Goal: Task Accomplishment & Management: Manage account settings

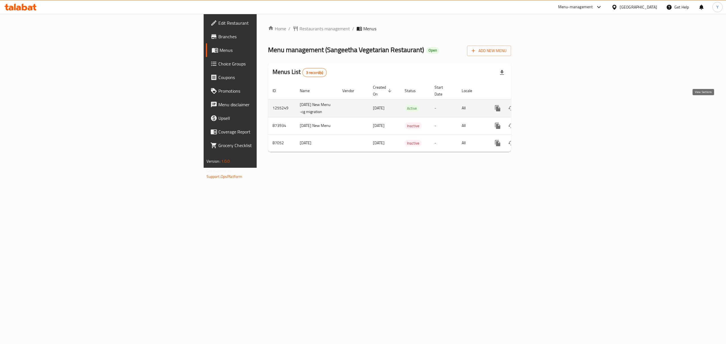
click at [542, 105] on icon "enhanced table" at bounding box center [538, 108] width 7 height 7
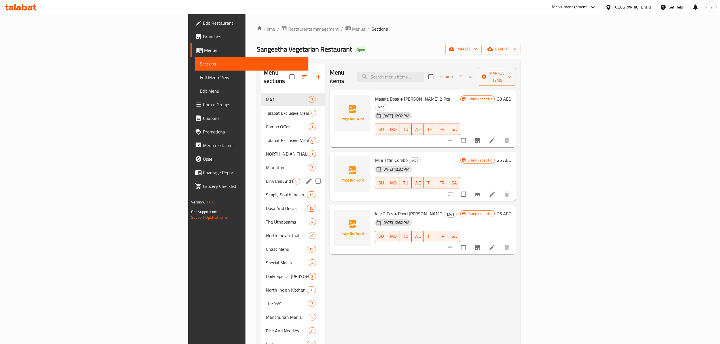
click at [261, 177] on div "Biriyanis And Pulav 8" at bounding box center [293, 181] width 64 height 14
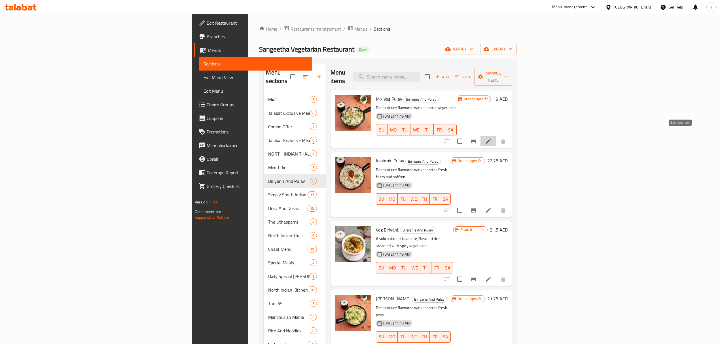
click at [492, 138] on icon at bounding box center [488, 141] width 7 height 7
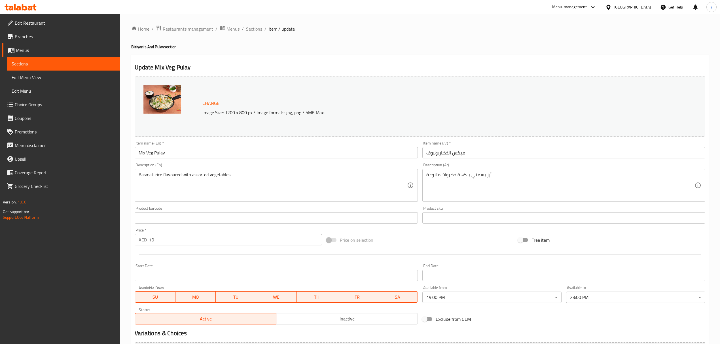
click at [259, 31] on span "Sections" at bounding box center [254, 29] width 16 height 7
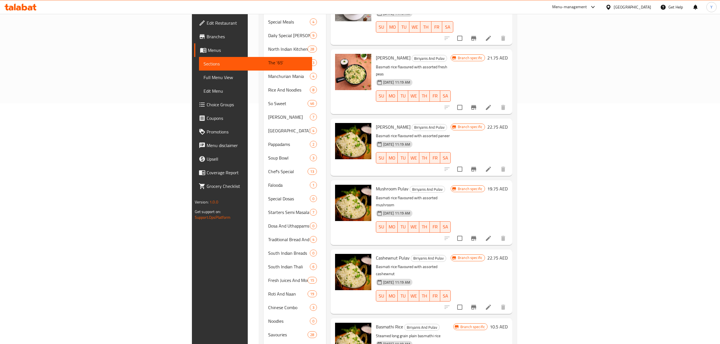
scroll to position [303, 0]
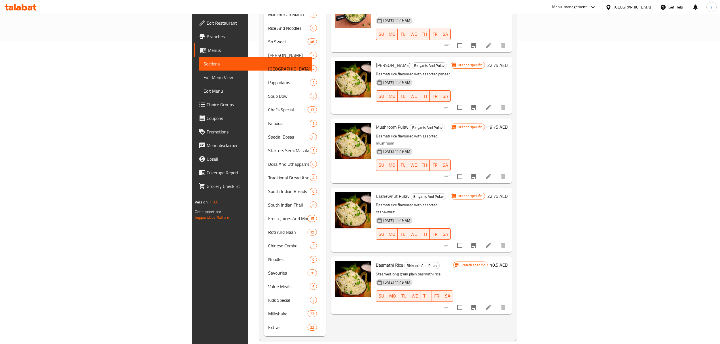
click at [207, 39] on span "Branches" at bounding box center [257, 36] width 101 height 7
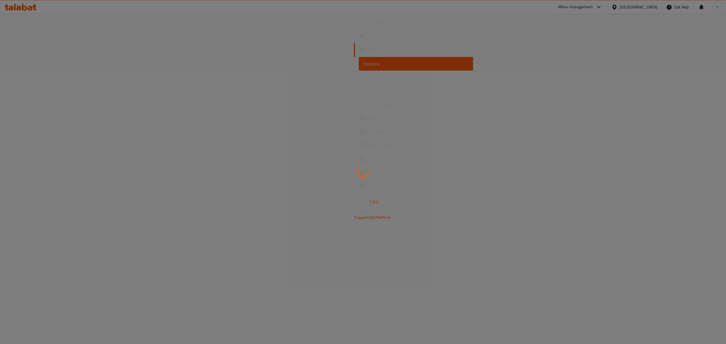
click at [72, 39] on div at bounding box center [363, 172] width 726 height 344
click at [364, 39] on span "Branches" at bounding box center [414, 36] width 101 height 7
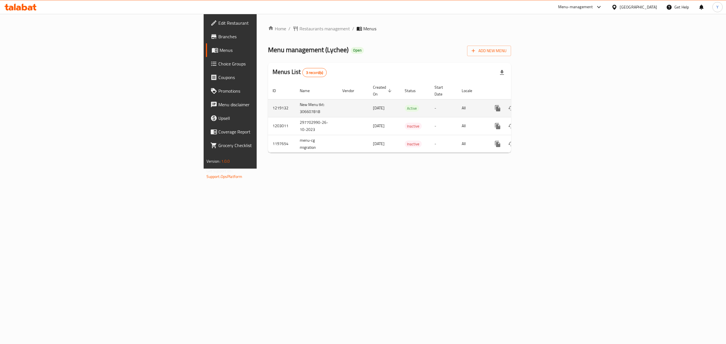
click at [545, 104] on link "enhanced table" at bounding box center [539, 109] width 14 height 14
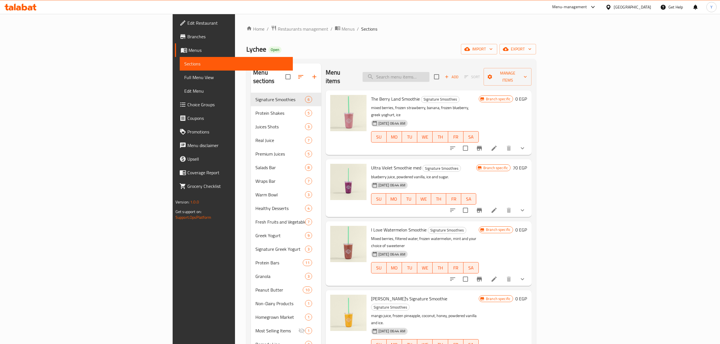
click at [430, 74] on input "search" at bounding box center [396, 77] width 67 height 10
paste input "Velvety Vegan Chocolate Protein Bar"
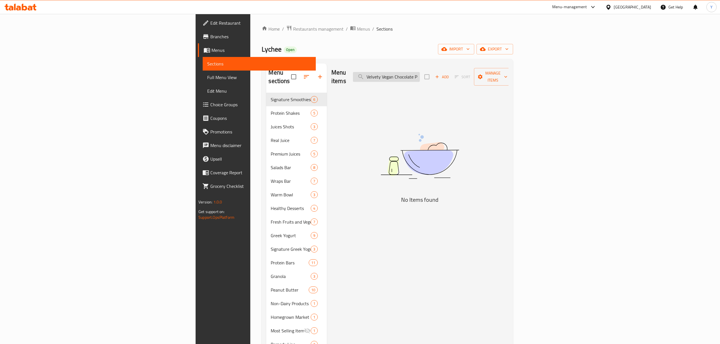
click at [420, 76] on input "Velvety Vegan Chocolate Protein Bar" at bounding box center [386, 77] width 67 height 10
paste input "gan Chocolate"
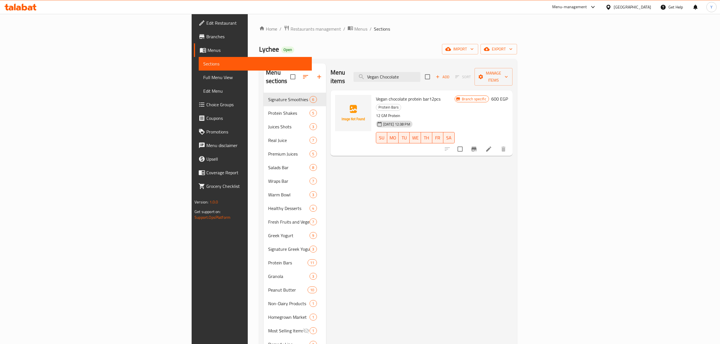
click at [458, 80] on div "Menu items Vegan Chocolate Add Sort Manage items" at bounding box center [422, 77] width 182 height 27
click at [421, 74] on input "Vegan Chocolate" at bounding box center [387, 77] width 67 height 10
paste input "Protein Bar"
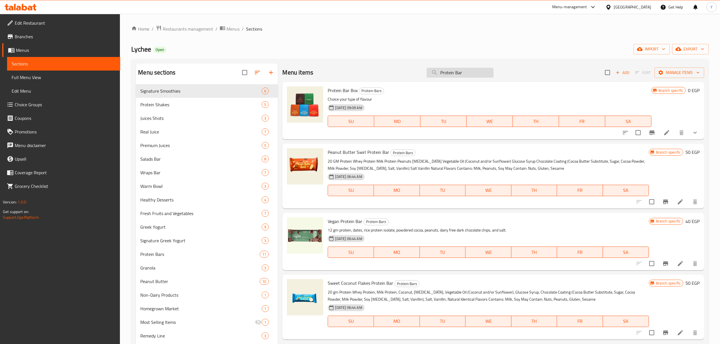
click at [467, 71] on input "Protein Bar" at bounding box center [460, 73] width 67 height 10
paste input "بروتين بار نباتي بالشوكولاتة"
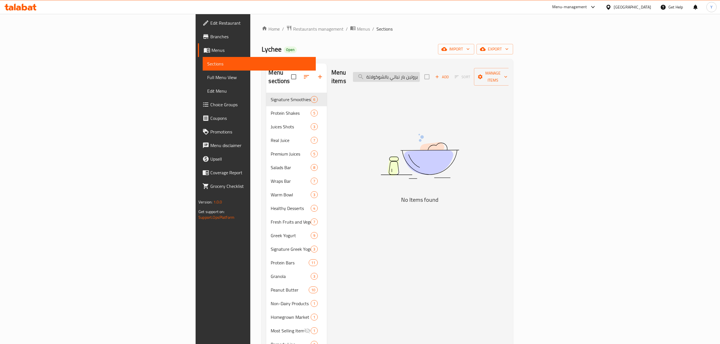
click at [420, 72] on input "بروتين بار نباتي بالشوكولاتة" at bounding box center [386, 77] width 67 height 10
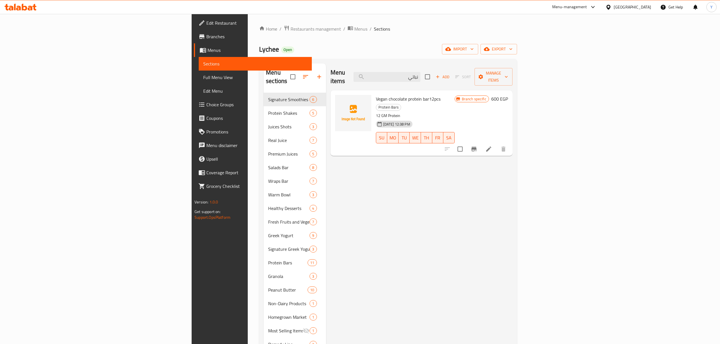
type input "نباتي"
click at [497, 144] on li at bounding box center [489, 149] width 16 height 10
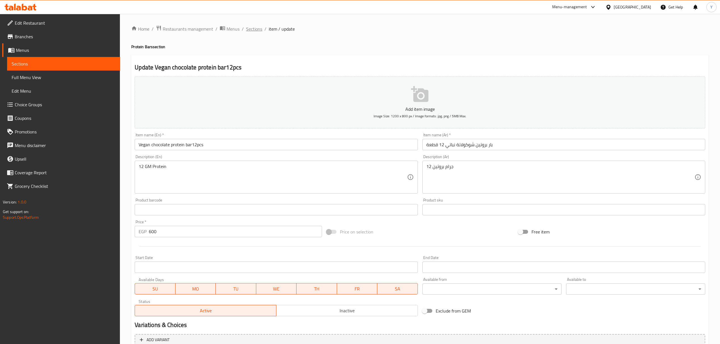
click at [247, 26] on span "Sections" at bounding box center [254, 29] width 16 height 7
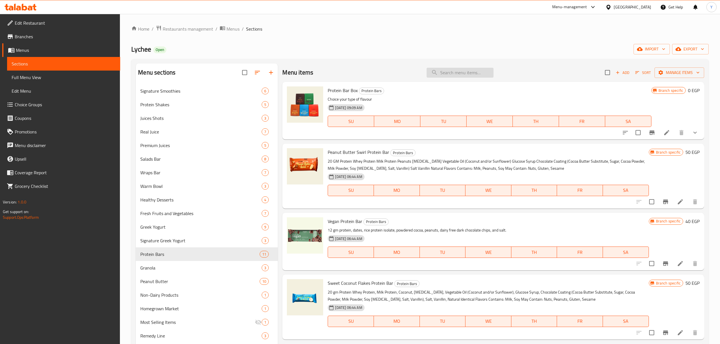
click at [457, 71] on input "search" at bounding box center [460, 73] width 67 height 10
paste input "Protein Bar Box"
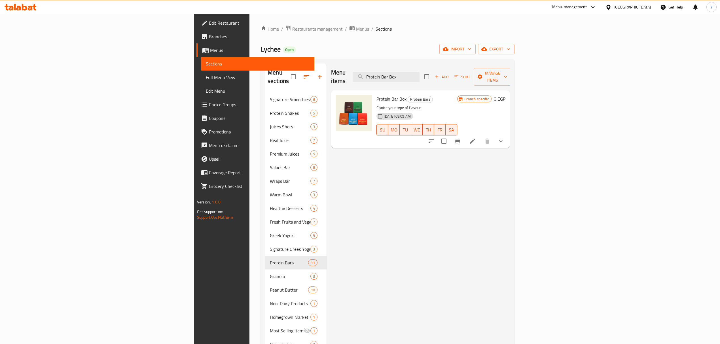
type input "Protein Bar Box"
click at [510, 136] on div "Protein Bar Box Protein Bars Choice your type of flavour 13-05-2025 09:09 AM SU…" at bounding box center [420, 119] width 179 height 58
click at [508, 135] on button "show more" at bounding box center [501, 141] width 14 height 14
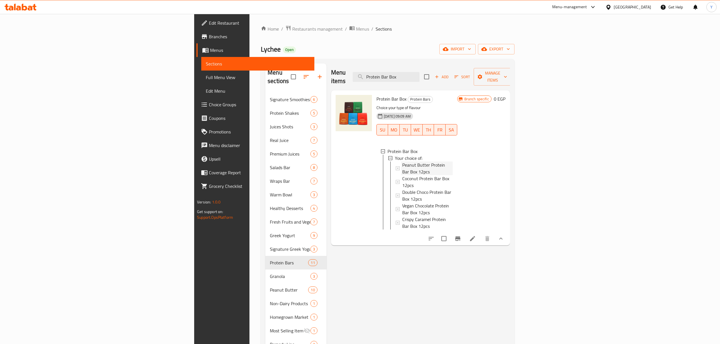
click at [453, 162] on div "Peanut Butter Protein Bar Box 12pcs" at bounding box center [427, 169] width 50 height 14
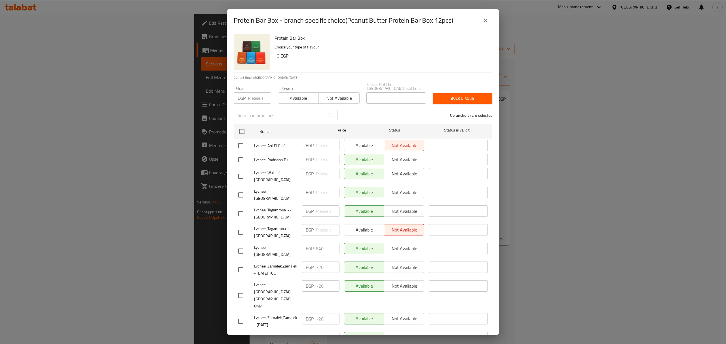
click at [483, 18] on icon "close" at bounding box center [485, 20] width 7 height 7
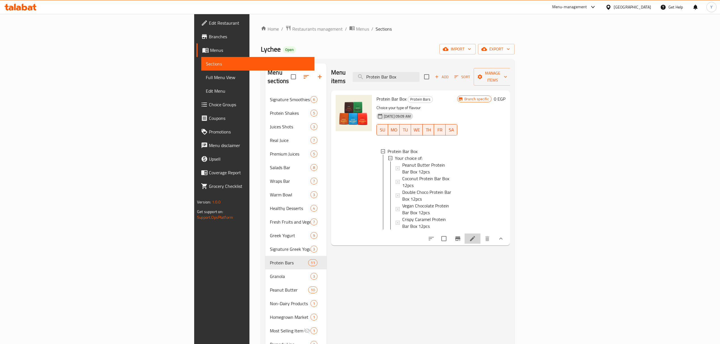
click at [481, 234] on li at bounding box center [473, 239] width 16 height 10
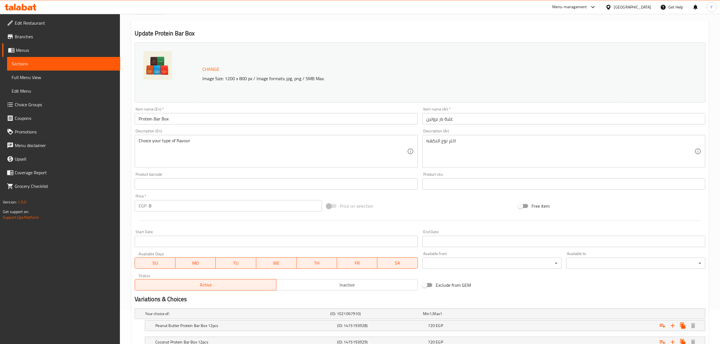
scroll to position [128, 0]
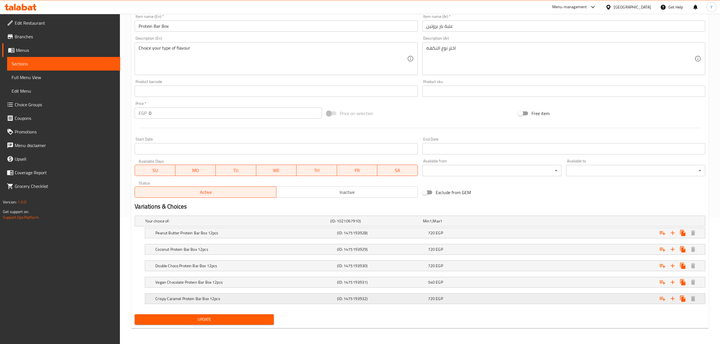
click at [195, 224] on h5 "Crispy Caramel Protein Bar Box 12pcs" at bounding box center [236, 221] width 183 height 6
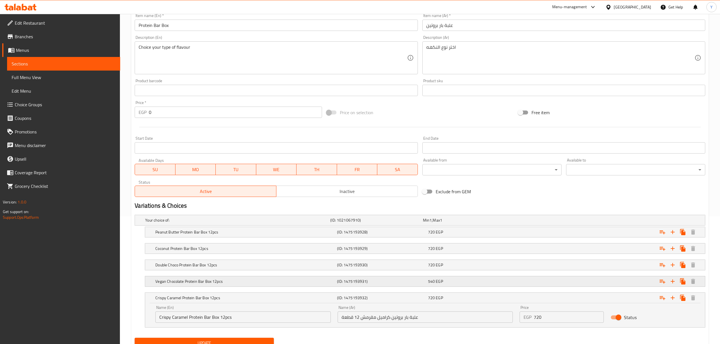
click at [200, 223] on h5 "Vegan Chocolate Protein Bar Box 12pcs" at bounding box center [236, 221] width 183 height 6
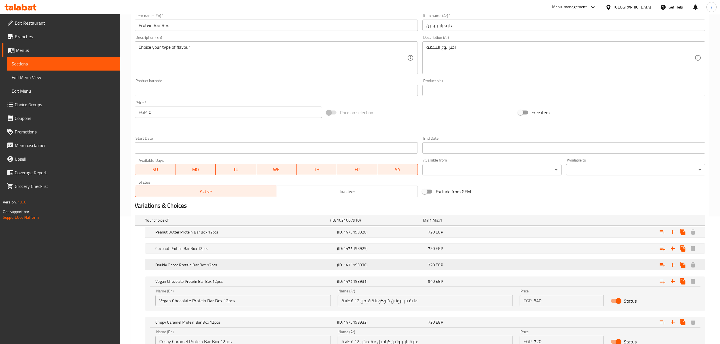
click at [205, 223] on h5 "Double Choco Protein Bar Box 12pcs" at bounding box center [236, 221] width 183 height 6
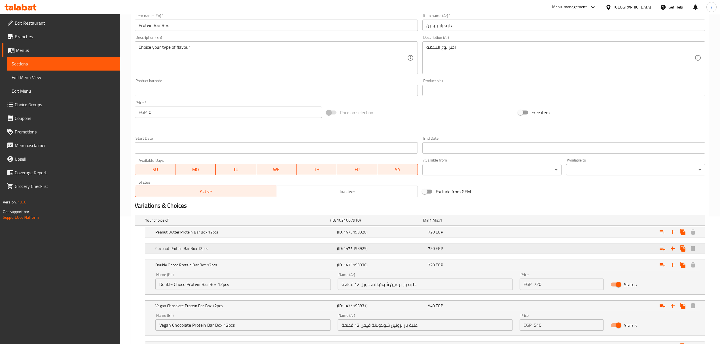
click at [209, 223] on h5 "Coconut Protein Bar Box 12pcs" at bounding box center [236, 221] width 183 height 6
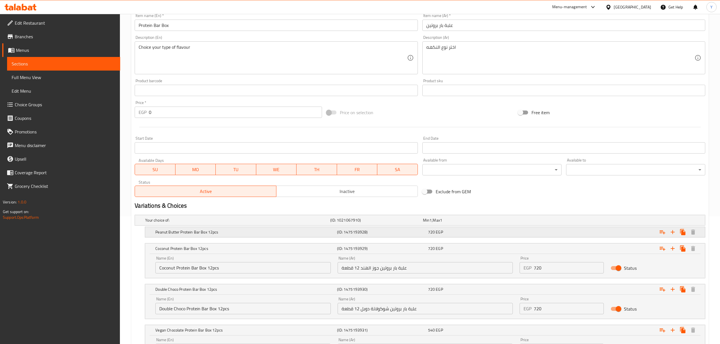
click at [219, 223] on h5 "Peanut Butter Protein Bar Box 12pcs" at bounding box center [236, 221] width 183 height 6
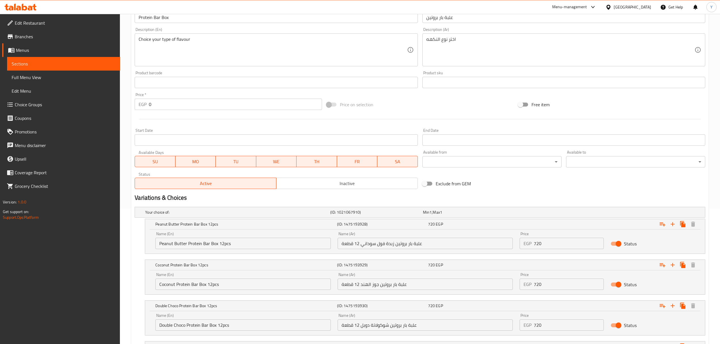
scroll to position [0, 0]
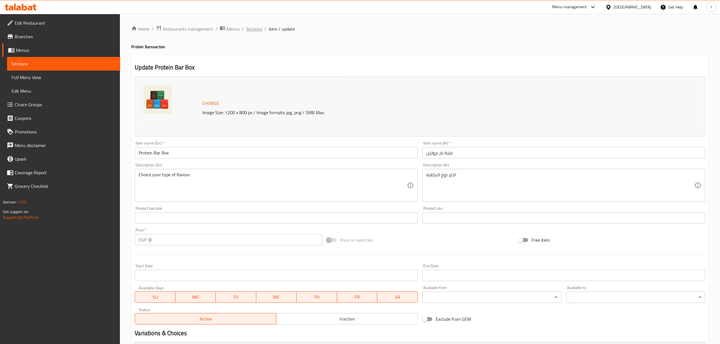
click at [247, 30] on span "Sections" at bounding box center [254, 29] width 16 height 7
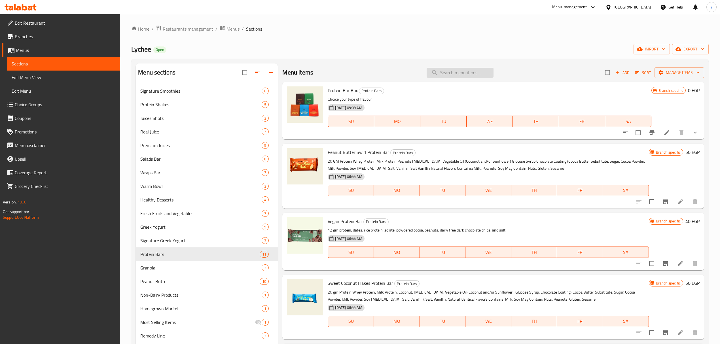
click at [475, 73] on input "search" at bounding box center [460, 73] width 67 height 10
paste input "Vegan Chocolate Protein Bar"
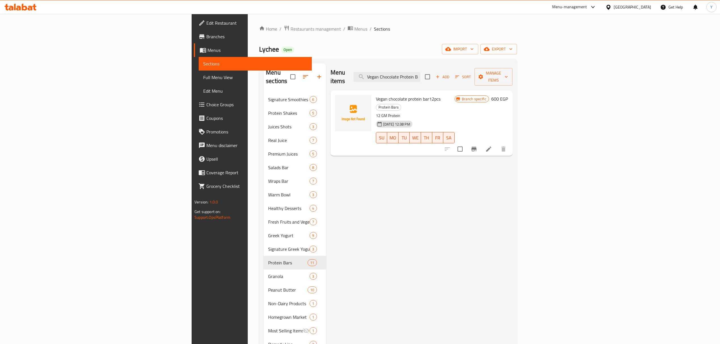
click at [383, 95] on div "Vegan chocolate protein bar12pcs Protein Bars 12 GM Protein 30-07-2025 12:38 PM…" at bounding box center [415, 123] width 83 height 61
drag, startPoint x: 383, startPoint y: 90, endPoint x: 451, endPoint y: 90, distance: 68.1
click at [451, 95] on h6 "Vegan chocolate protein bar12pcs Protein Bars" at bounding box center [415, 103] width 79 height 16
click at [392, 95] on span "Vegan chocolate protein bar12pcs" at bounding box center [408, 99] width 65 height 9
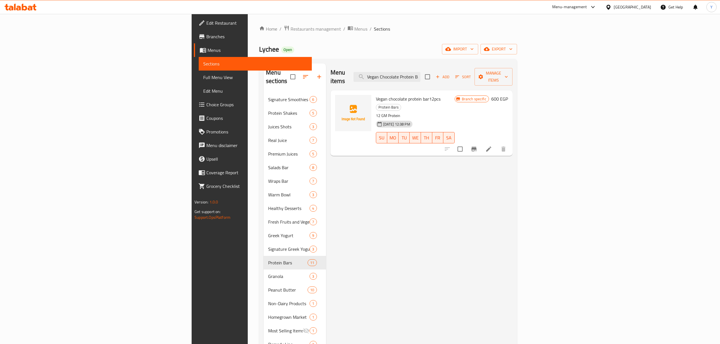
click at [387, 95] on span "Vegan chocolate protein bar12pcs" at bounding box center [408, 99] width 65 height 9
click at [382, 95] on span "Vegan chocolate protein bar12pcs" at bounding box center [408, 99] width 65 height 9
click at [385, 95] on span "Vegan chocolate protein bar12pcs" at bounding box center [408, 99] width 65 height 9
click at [499, 74] on div "Menu items Vegan Chocolate Protein Bar Add Sort Manage items" at bounding box center [422, 77] width 182 height 27
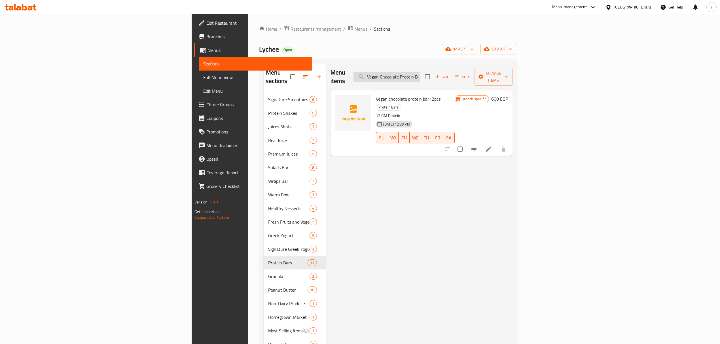
click at [421, 74] on input "Vegan Chocolate Protein Bar" at bounding box center [387, 77] width 67 height 10
click at [376, 95] on span "Vegan chocolate protein bar12pcs" at bounding box center [408, 99] width 65 height 9
drag, startPoint x: 335, startPoint y: 92, endPoint x: 387, endPoint y: 91, distance: 51.6
click at [387, 95] on span "Vegan chocolate protein bar12pcs" at bounding box center [408, 99] width 65 height 9
click at [385, 95] on span "Vegan chocolate protein bar12pcs" at bounding box center [408, 99] width 65 height 9
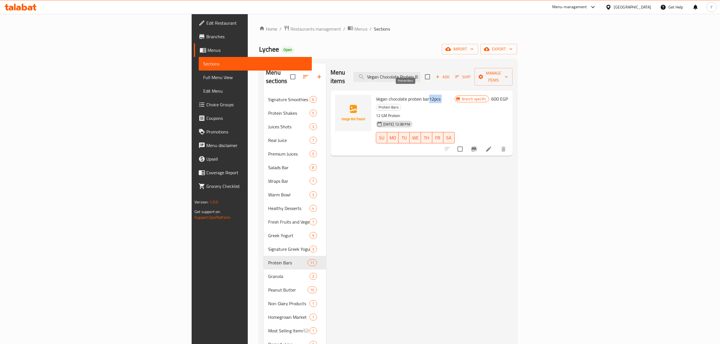
drag, startPoint x: 381, startPoint y: 91, endPoint x: 393, endPoint y: 91, distance: 11.9
click at [393, 95] on h6 "Vegan chocolate protein bar12pcs Protein Bars" at bounding box center [415, 103] width 79 height 16
drag, startPoint x: 419, startPoint y: 73, endPoint x: 426, endPoint y: 74, distance: 7.4
click at [419, 73] on div "Menu items Vegan Chocolate Protein Bar Add Sort Manage items" at bounding box center [422, 77] width 182 height 27
click at [421, 74] on input "Vegan Chocolate Protein Bar" at bounding box center [387, 77] width 67 height 10
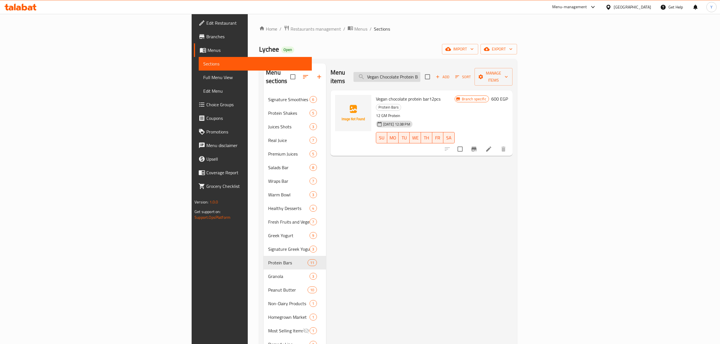
paste input "Chocolate Protein"
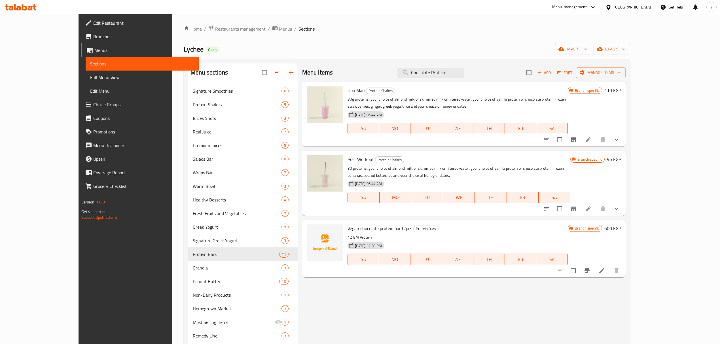
drag, startPoint x: 469, startPoint y: 117, endPoint x: 470, endPoint y: 109, distance: 7.7
click at [469, 115] on div "16-01-2024 06:44 AM SU MO TU WE TH FR SA" at bounding box center [457, 124] width 225 height 31
click at [472, 101] on p "30g proteins, your choice of almond milk or skimmed milk or filtered water, you…" at bounding box center [458, 103] width 220 height 14
click at [465, 74] on input "Chocolate Protein" at bounding box center [431, 73] width 67 height 10
click at [465, 77] on input "Chocolate Protein" at bounding box center [431, 73] width 67 height 10
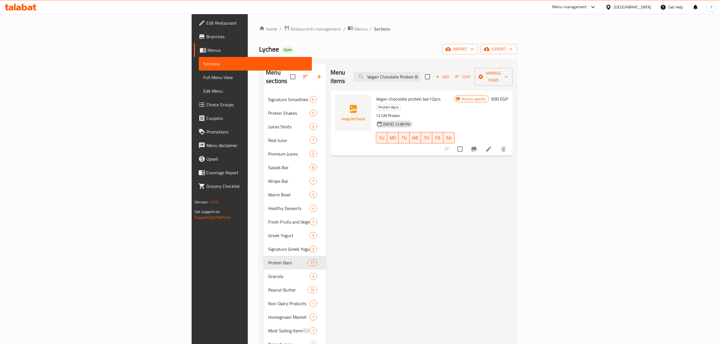
click at [376, 95] on span "Vegan chocolate protein bar12pcs" at bounding box center [408, 99] width 65 height 9
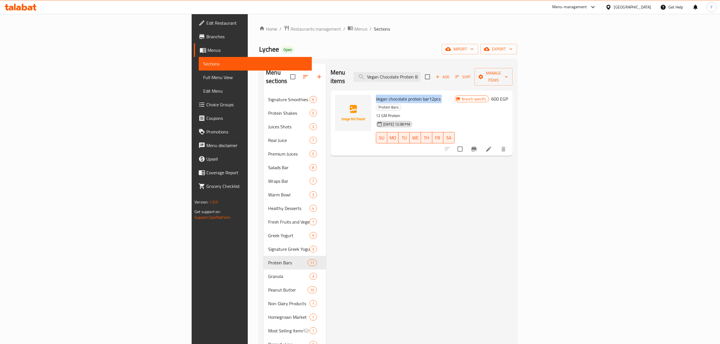
click at [376, 95] on span "Vegan chocolate protein bar12pcs" at bounding box center [408, 99] width 65 height 9
drag, startPoint x: 333, startPoint y: 91, endPoint x: 336, endPoint y: 91, distance: 3.4
click at [376, 95] on span "Vegan chocolate protein bar12pcs" at bounding box center [408, 99] width 65 height 9
click at [421, 73] on input "Vegan Chocolate Protein Bar" at bounding box center [387, 77] width 67 height 10
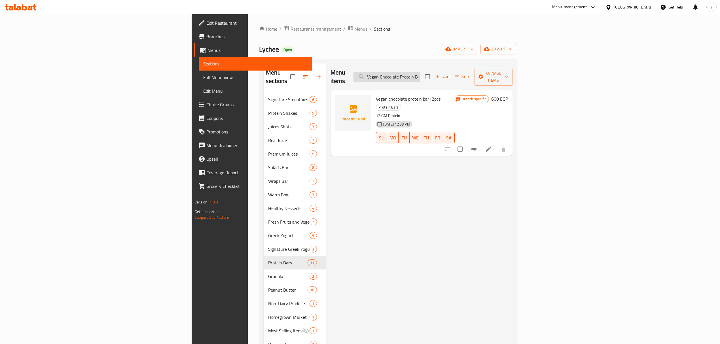
drag, startPoint x: 461, startPoint y: 73, endPoint x: 471, endPoint y: 74, distance: 10.2
click at [421, 74] on input "Vegan Chocolate Protein Bar" at bounding box center [387, 77] width 67 height 10
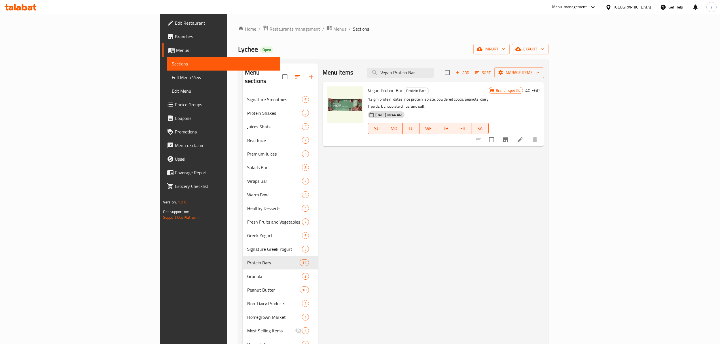
type input "Vegan Protein Bar"
click at [368, 91] on span "Vegan Protein Bar" at bounding box center [385, 90] width 35 height 9
drag, startPoint x: 337, startPoint y: 91, endPoint x: 356, endPoint y: 90, distance: 19.3
click at [368, 90] on span "Vegan Protein Bar" at bounding box center [385, 90] width 35 height 9
copy span "Vegan Protein Bar"
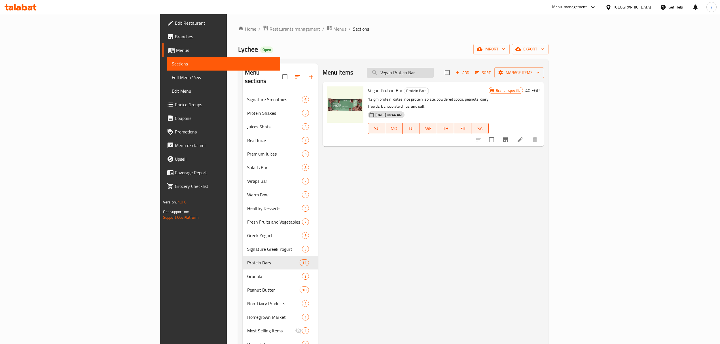
click at [434, 74] on input "Vegan Protein Bar" at bounding box center [400, 73] width 67 height 10
click at [373, 192] on div "Menu items Vegan Protein Bar Add Sort Manage items Vegan Protein Bar Protein Ba…" at bounding box center [431, 236] width 226 height 344
